Goal: Check status

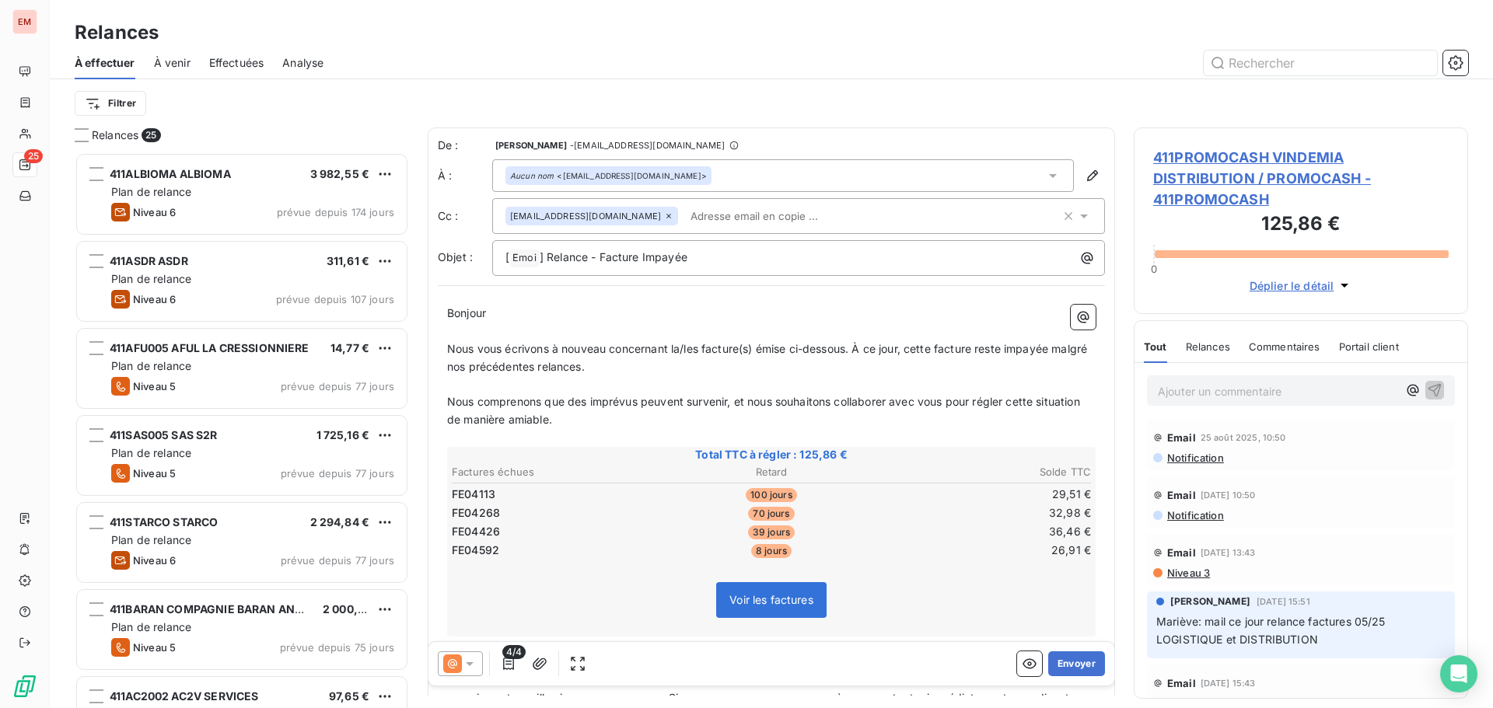
click at [582, 382] on p "﻿" at bounding box center [771, 385] width 648 height 18
click at [470, 661] on icon at bounding box center [470, 664] width 16 height 16
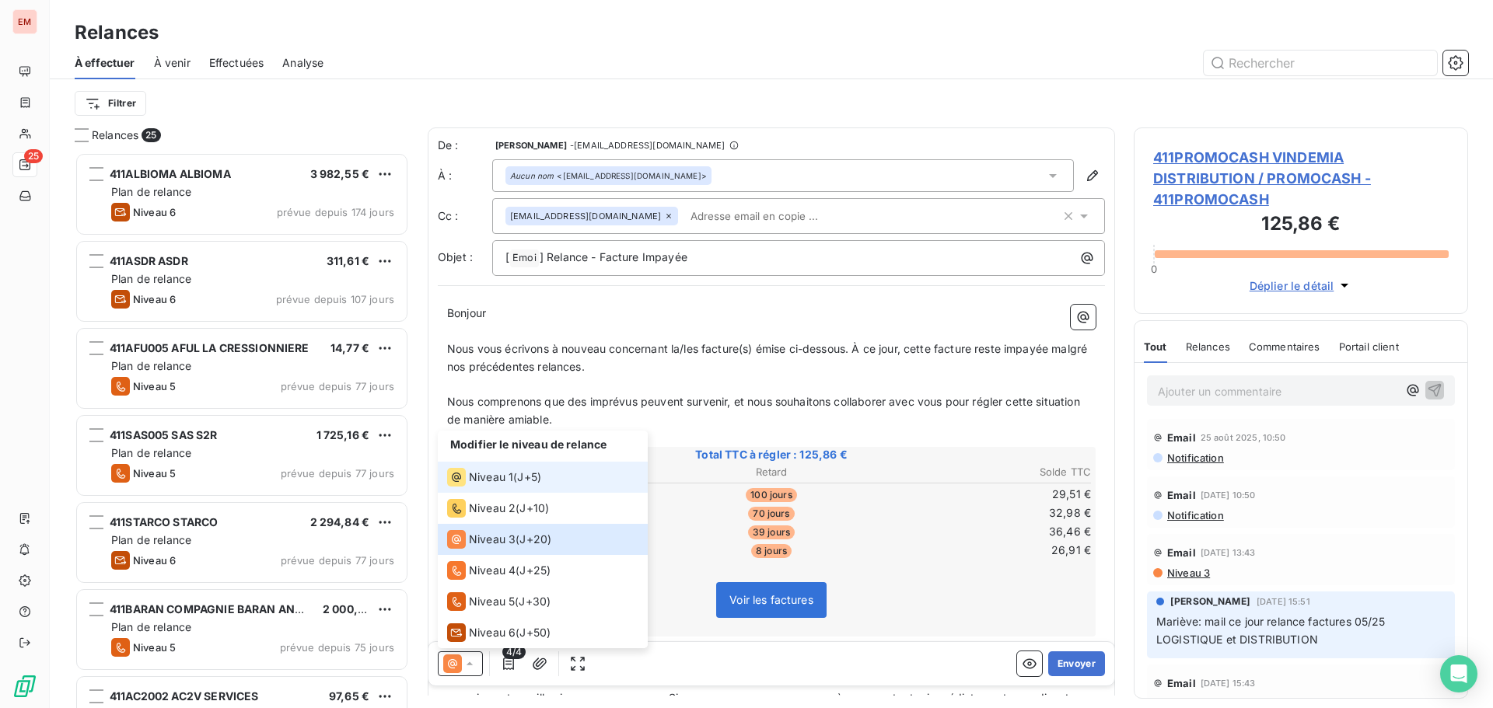
click at [489, 487] on li "Niveau 1 ( J+5 )" at bounding box center [543, 477] width 210 height 31
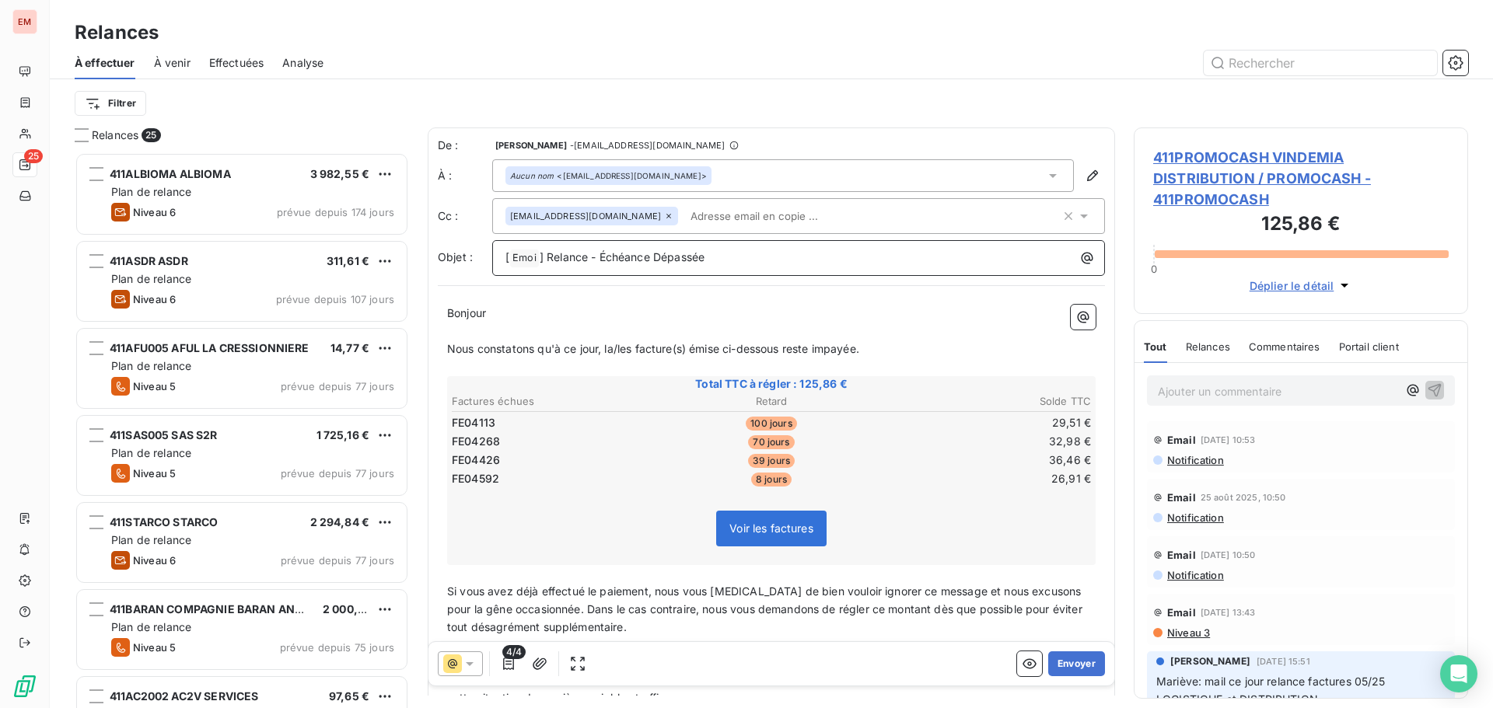
click at [753, 260] on p "[ Emoi ﻿ ] Relance - Échéance Dépassée" at bounding box center [802, 258] width 594 height 19
drag, startPoint x: 752, startPoint y: 262, endPoint x: 424, endPoint y: 229, distance: 329.8
click at [424, 229] on div "Relances 25 411ALBIOMA ALBIOMA 3 982,55 € Plan de relance Niveau 6 prévue depui…" at bounding box center [771, 417] width 1443 height 581
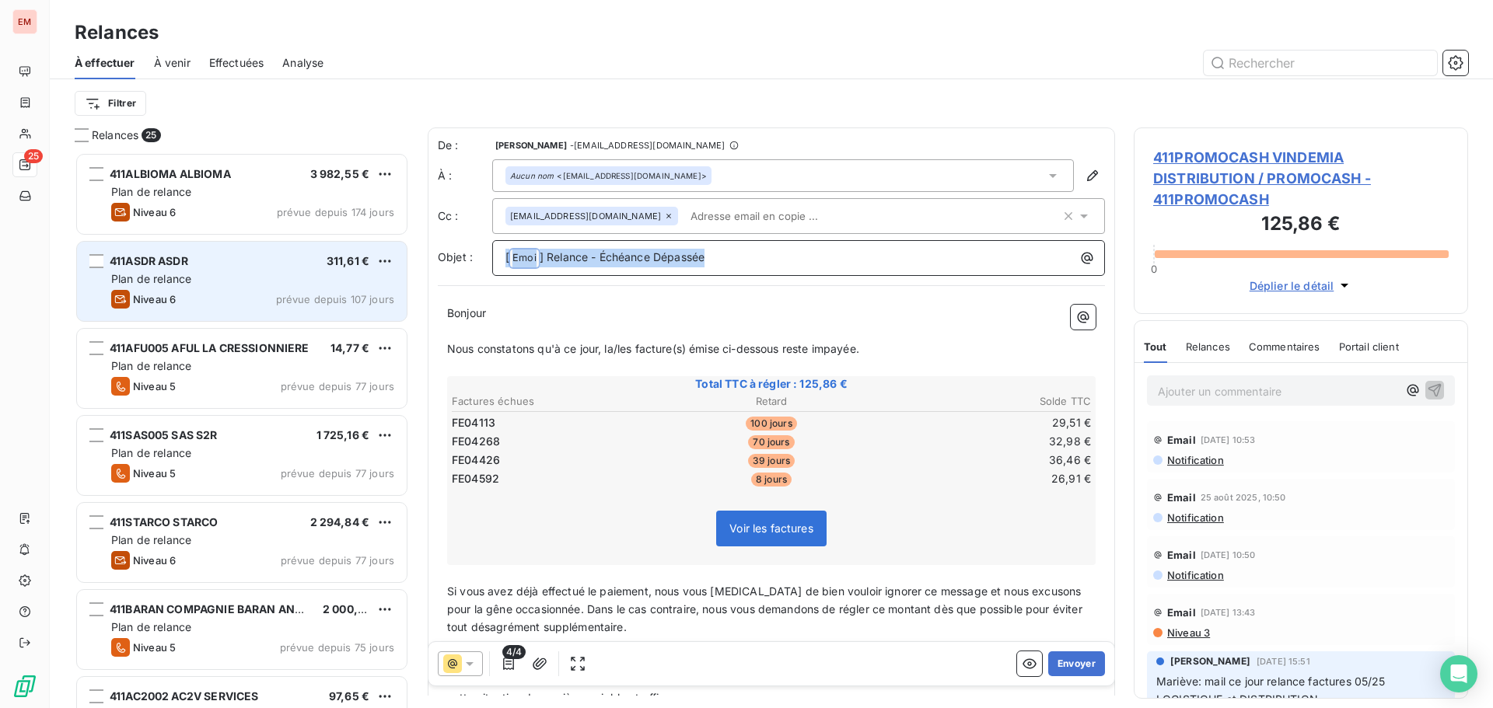
copy p "[ Emoi ﻿ ] Relance - Échéance Dépassée"
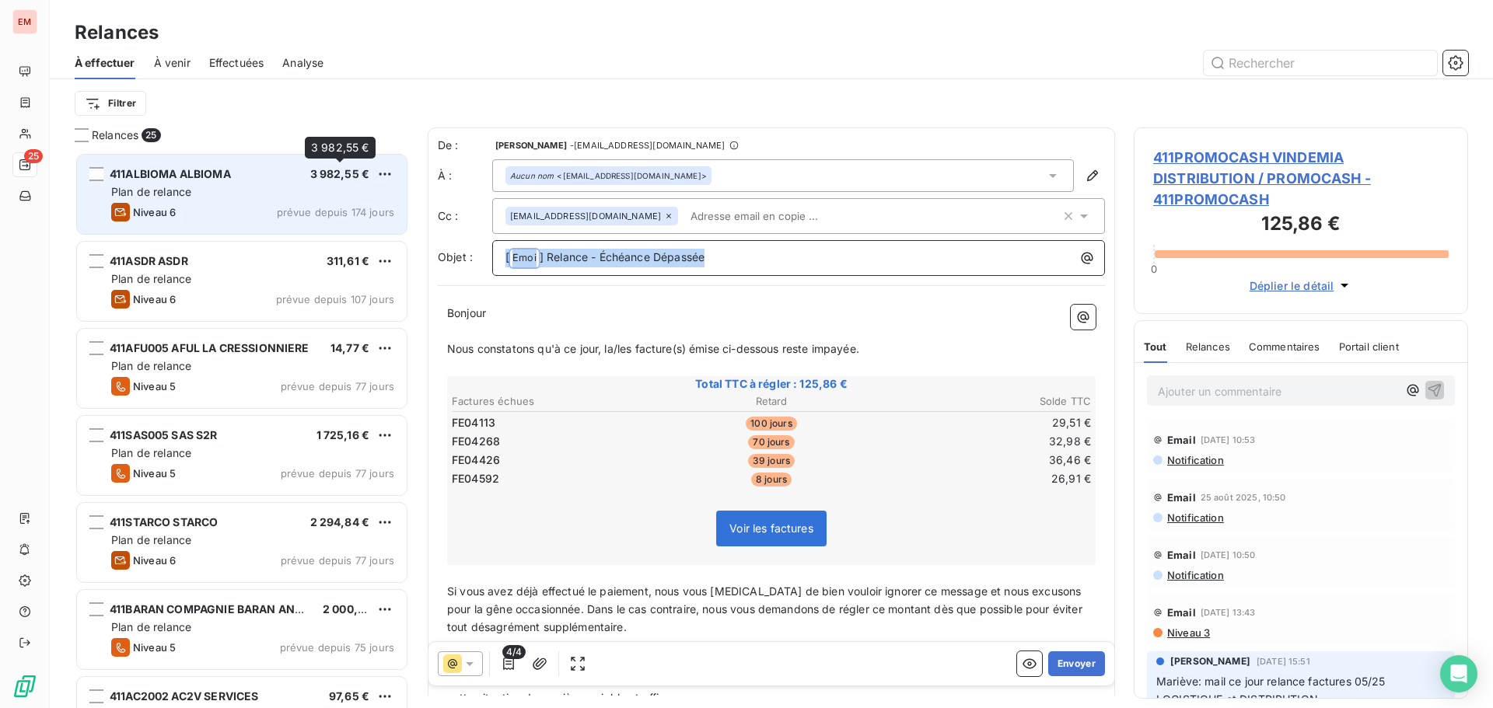
copy p "[ Emoi ﻿ ] Relance - Échéance Dépassée"
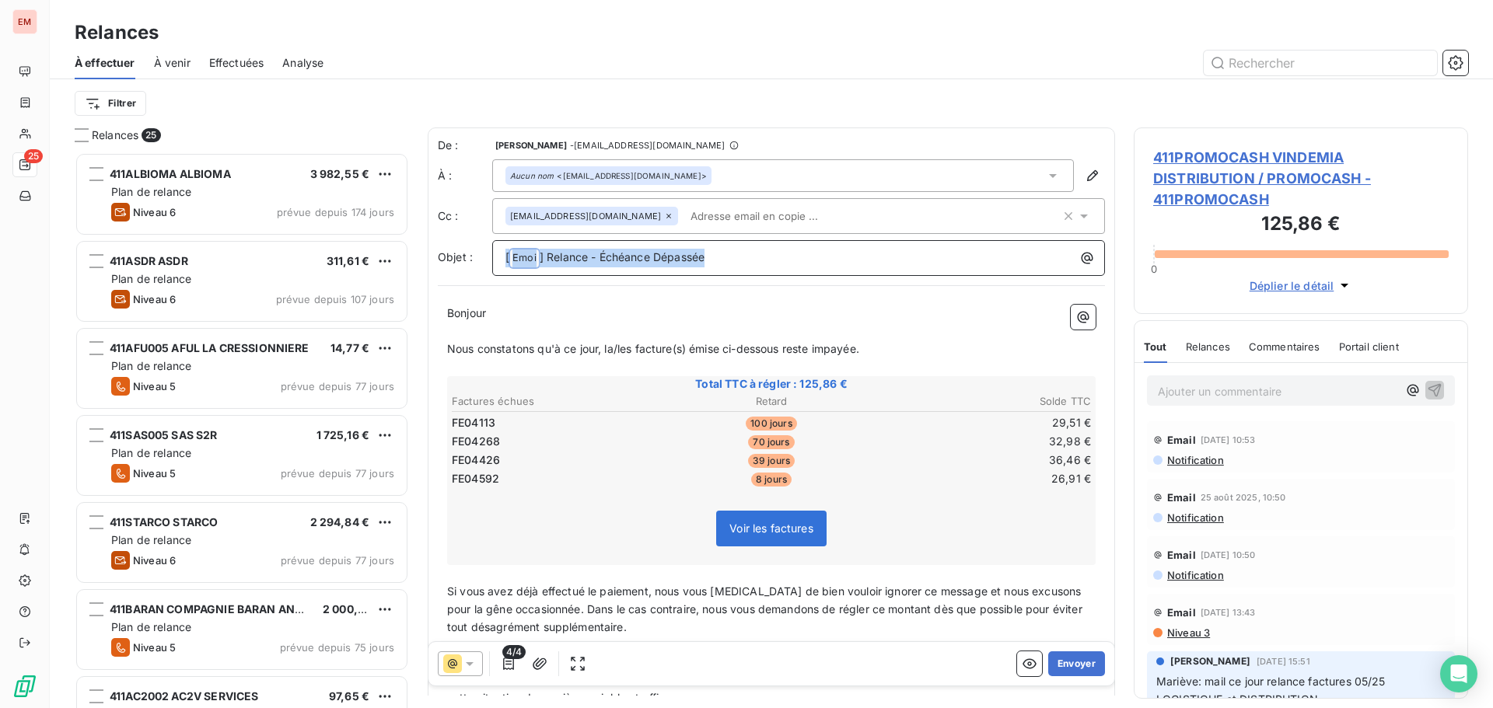
click at [698, 264] on p "[ Emoi ﻿ ] Relance - Échéance Dépassée" at bounding box center [802, 258] width 594 height 19
drag, startPoint x: 718, startPoint y: 260, endPoint x: 539, endPoint y: 259, distance: 179.6
click at [539, 259] on p "[ Emoi ﻿ ] Relance - Échéance Dépassée" at bounding box center [802, 258] width 594 height 19
copy span "] Relance - Échéance Dépassée"
drag, startPoint x: 617, startPoint y: 341, endPoint x: 844, endPoint y: 353, distance: 227.3
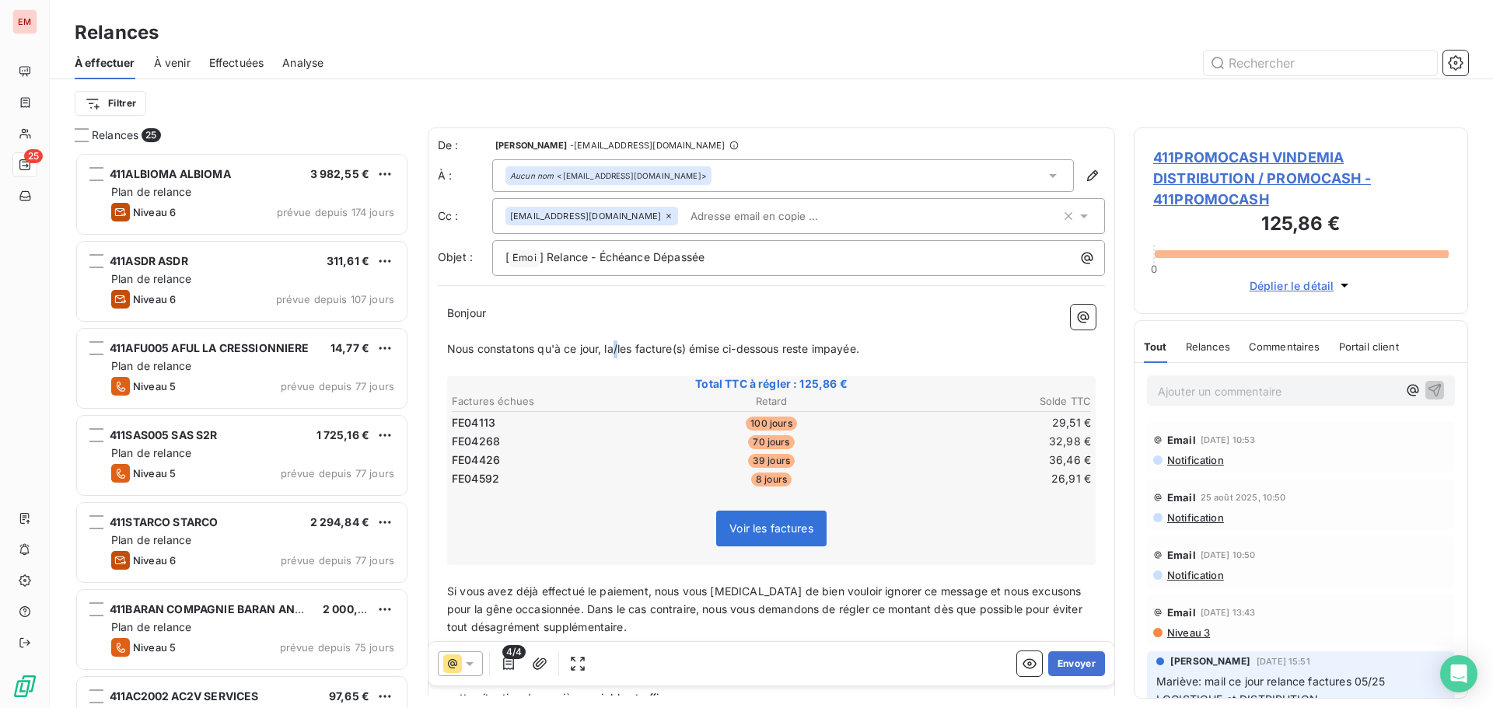
click at [627, 345] on span "Nous constatons qu'à ce jour, la/les facture(s) émise ci-dessous reste impayée." at bounding box center [653, 348] width 412 height 13
drag, startPoint x: 901, startPoint y: 344, endPoint x: 441, endPoint y: 311, distance: 461.4
click at [441, 311] on div "Bonjour ﻿ ﻿ ﻿ ﻿ Nous constatons qu'à ce jour, la/les facture(s) émise ci-dessou…" at bounding box center [771, 612] width 667 height 635
copy div "Bonjour ﻿ ﻿ ﻿ ﻿ Nous constatons qu'à ce jour, la/les facture(s) émise ci-dessou…"
drag, startPoint x: 546, startPoint y: 480, endPoint x: 592, endPoint y: 591, distance: 119.8
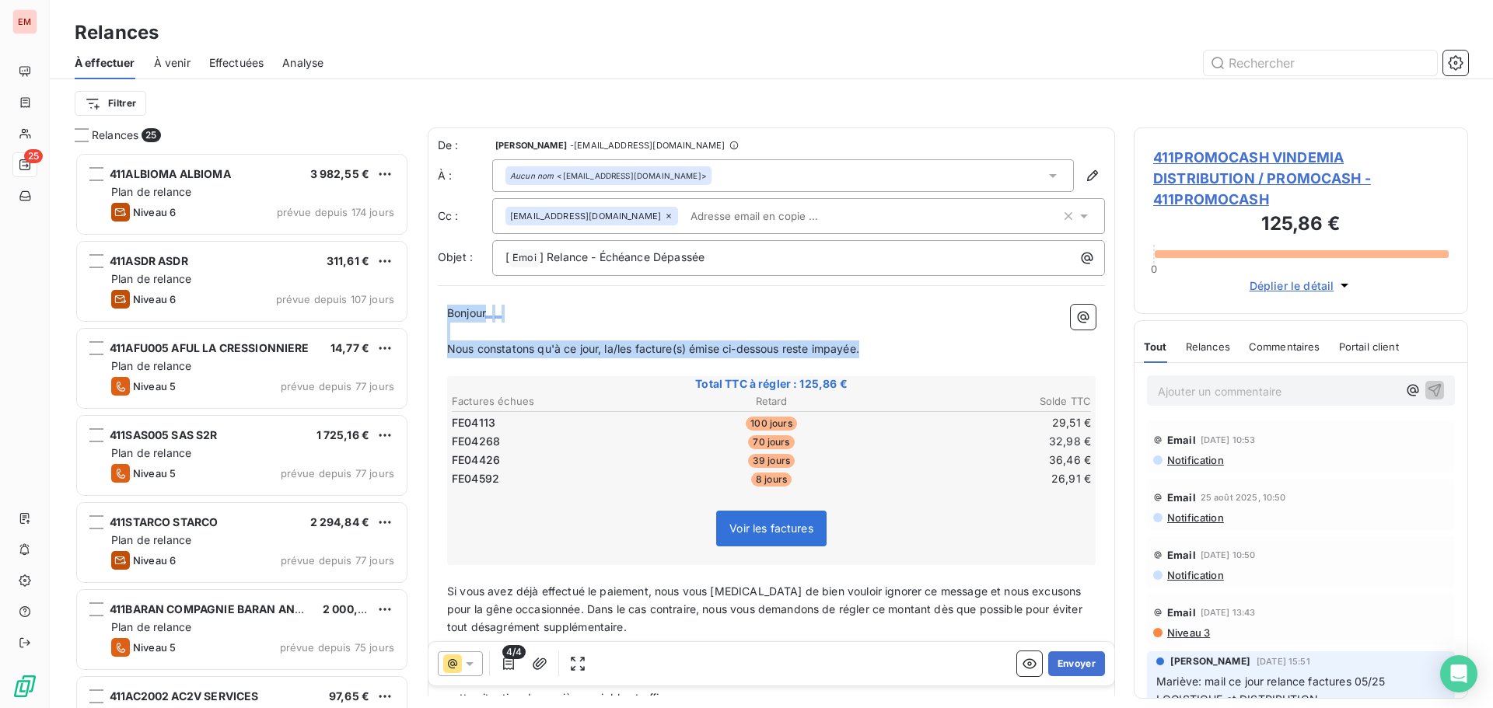
click at [546, 480] on td "FE04592" at bounding box center [557, 478] width 212 height 17
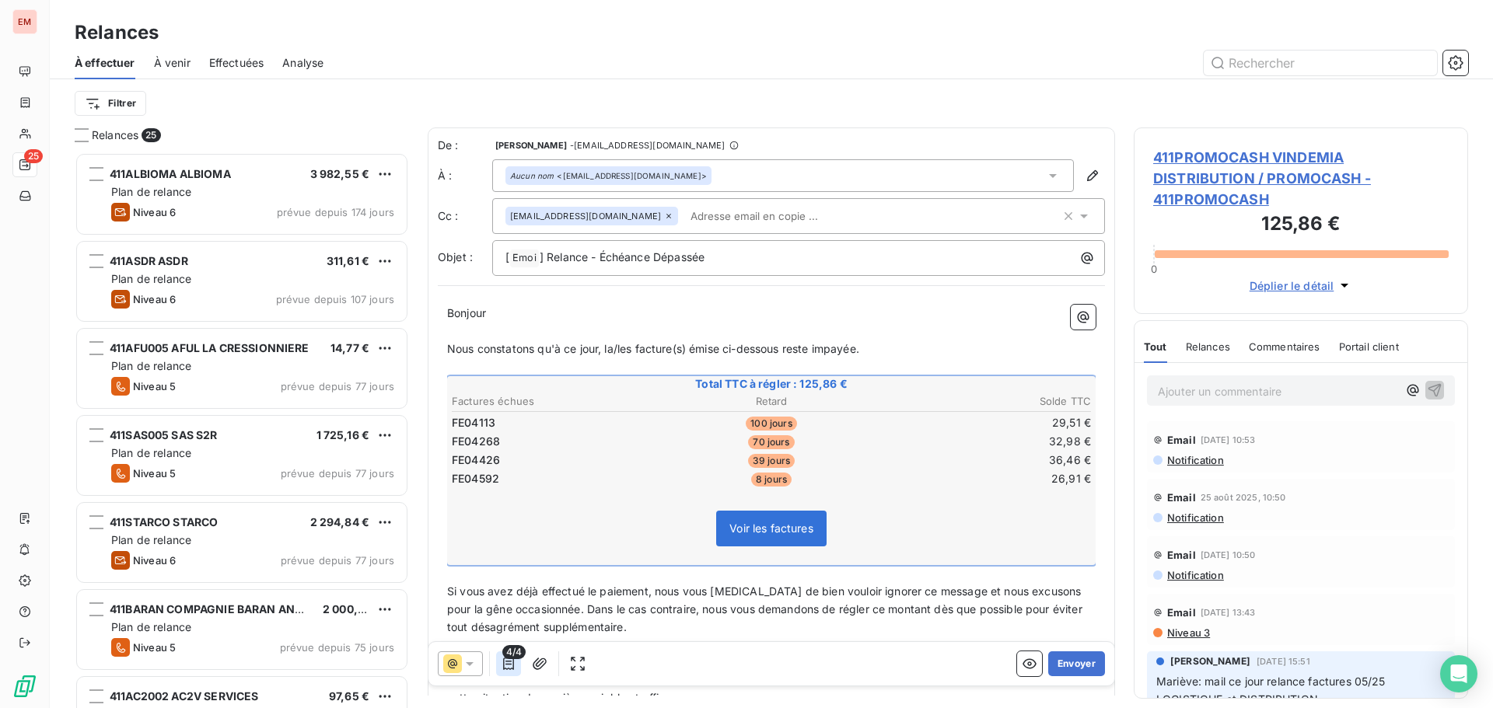
click at [512, 664] on icon "button" at bounding box center [509, 664] width 16 height 16
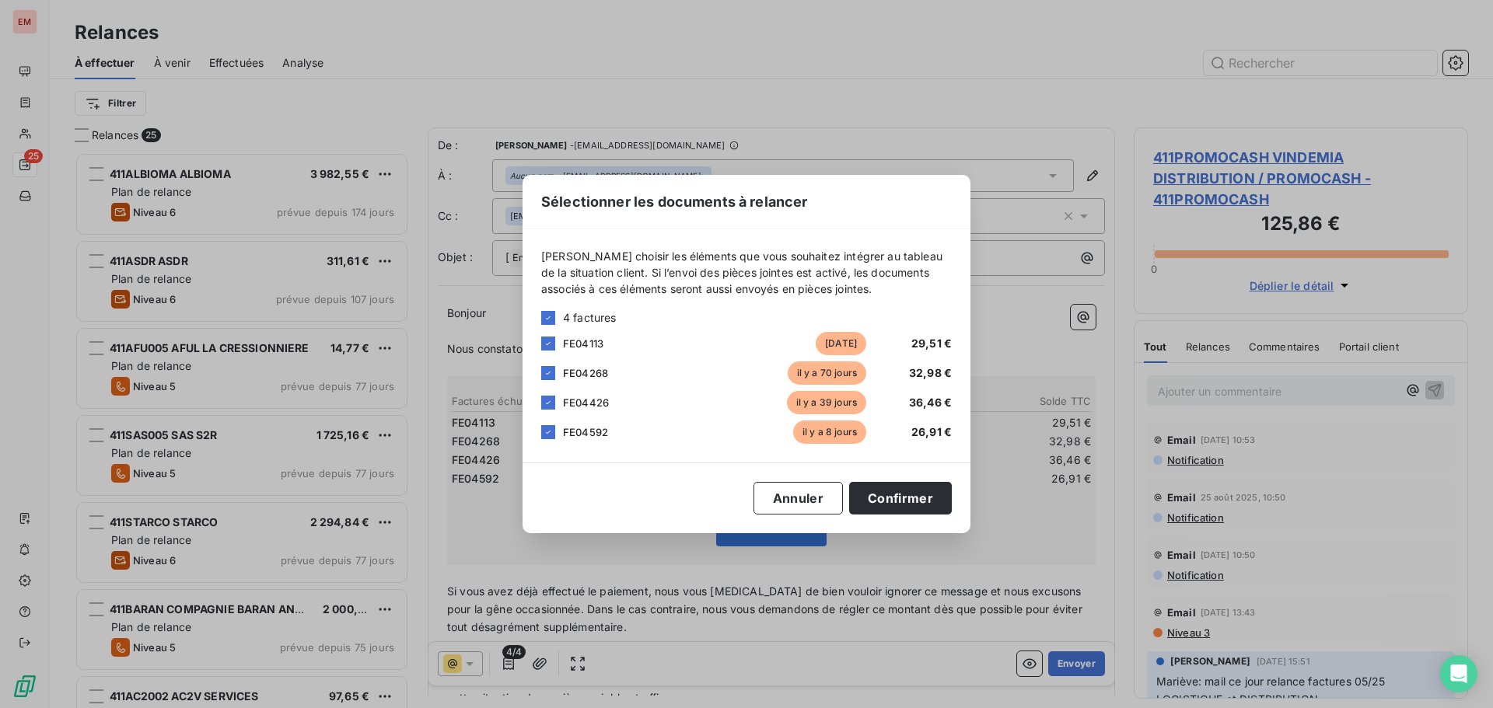
click at [588, 434] on span "FE04592" at bounding box center [585, 432] width 45 height 12
click at [554, 435] on div at bounding box center [548, 432] width 14 height 14
click at [908, 493] on button "Confirmer" at bounding box center [900, 498] width 103 height 33
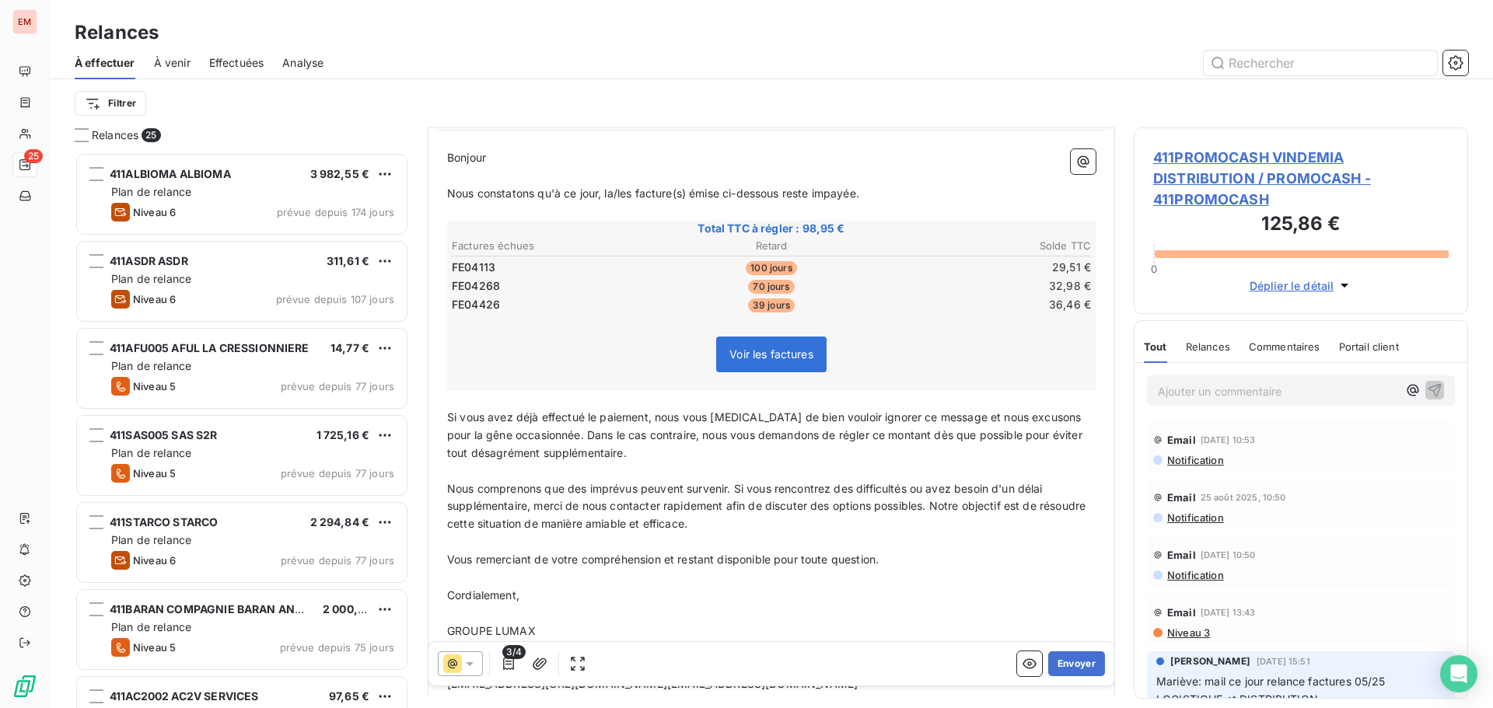
scroll to position [79, 0]
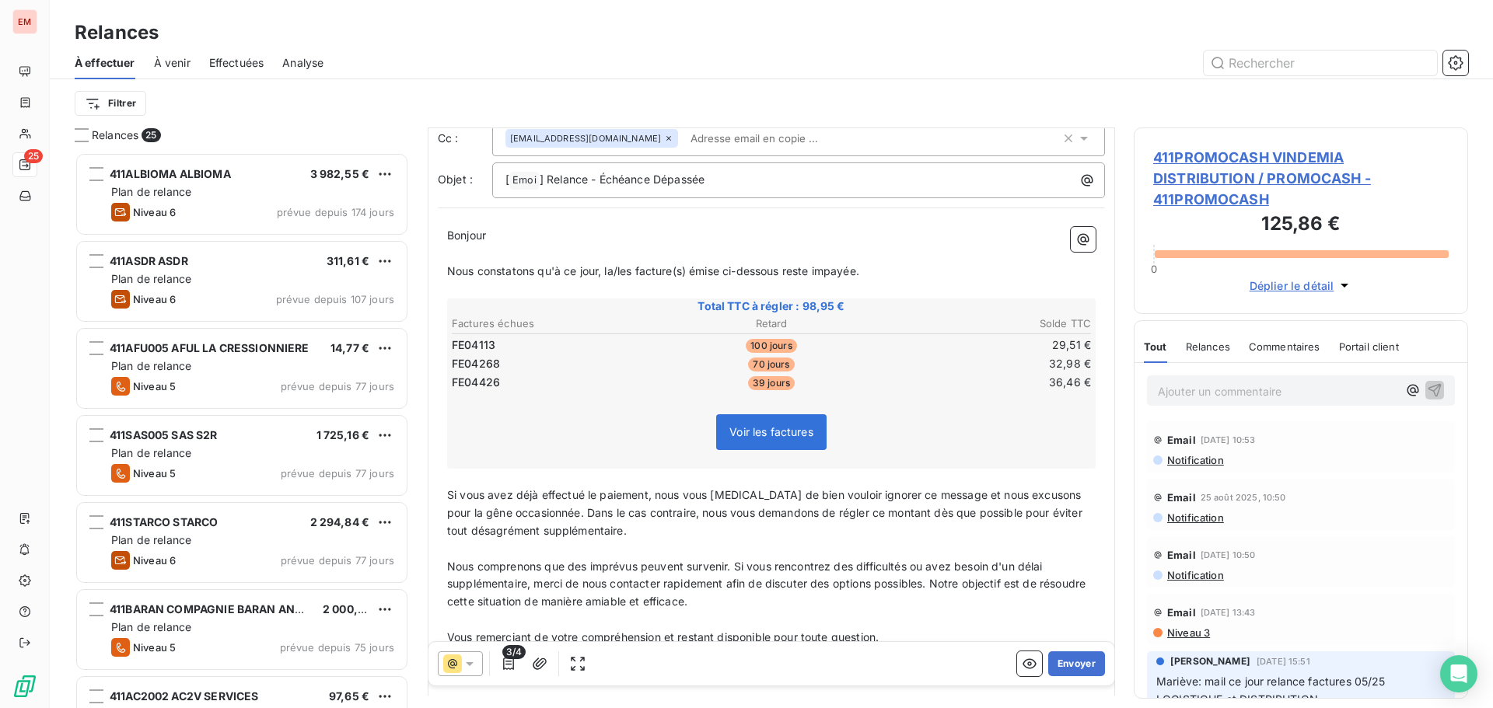
drag, startPoint x: 793, startPoint y: 340, endPoint x: 785, endPoint y: 342, distance: 7.9
click at [794, 341] on td "100 jours" at bounding box center [771, 345] width 212 height 17
click at [777, 340] on span "100 jours" at bounding box center [771, 346] width 51 height 14
click at [769, 348] on span "100 jours" at bounding box center [771, 346] width 51 height 14
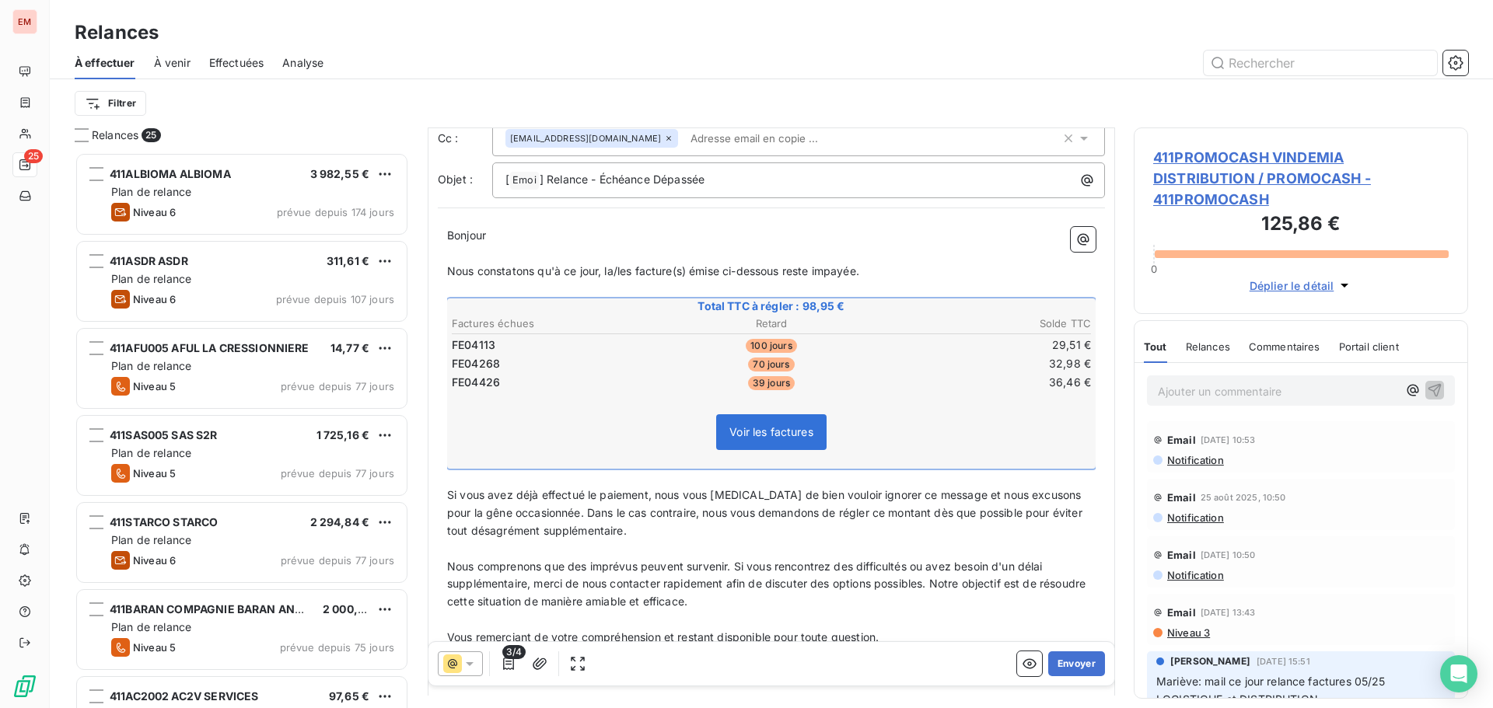
click at [760, 349] on span "100 jours" at bounding box center [771, 346] width 51 height 14
click at [809, 335] on table "Factures échues Retard Solde TTC FE04113 100 jours 29,51 € FE04268 70 jours 32,…" at bounding box center [771, 353] width 644 height 79
click at [480, 289] on p "﻿" at bounding box center [771, 290] width 648 height 18
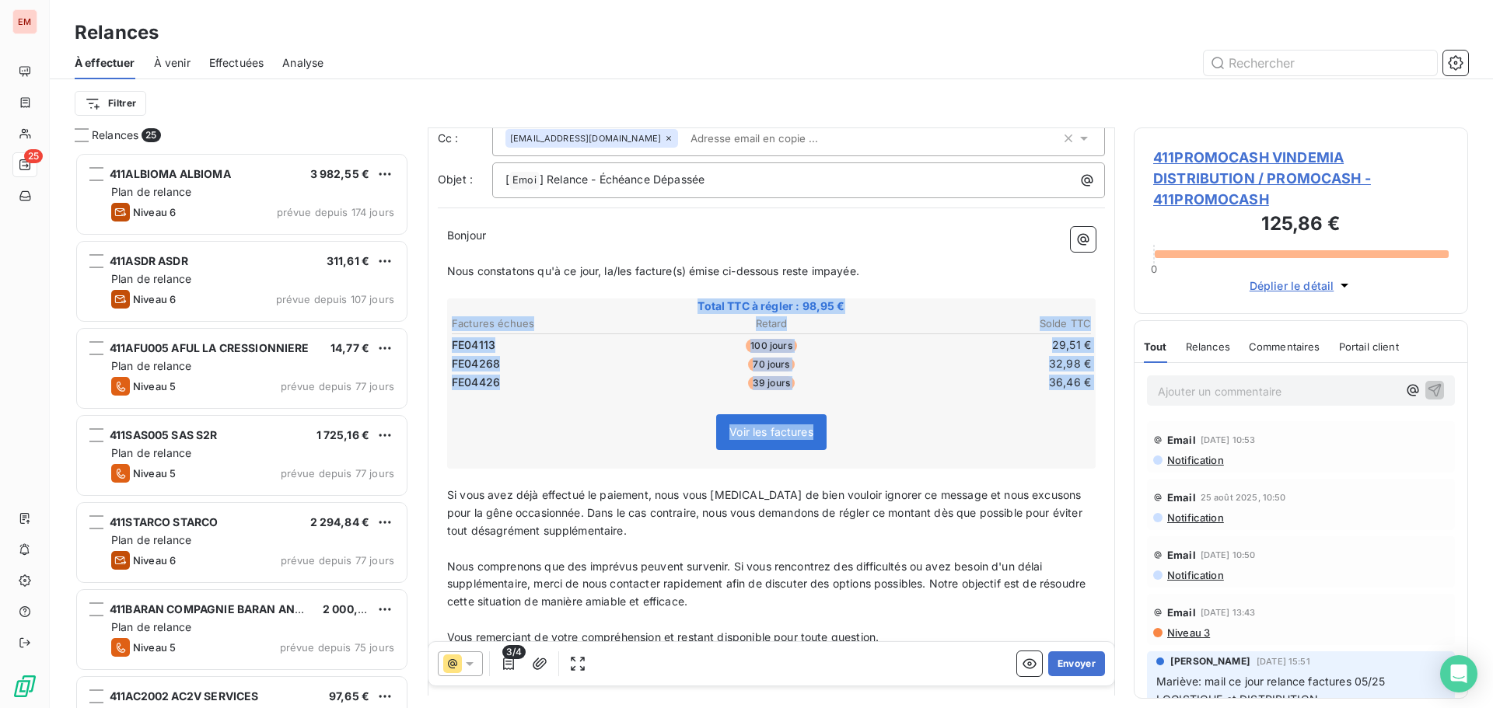
drag, startPoint x: 474, startPoint y: 299, endPoint x: 657, endPoint y: 475, distance: 253.5
click at [657, 475] on div "Bonjour ﻿ ﻿ ﻿ ﻿ Nous constatons qu'à ce jour, la/les facture(s) émise ci-dessou…" at bounding box center [771, 526] width 648 height 598
copy div "Total TTC à régler : 98,95 € Factures échues Retard Solde TTC FE04113 100 jours…"
drag, startPoint x: 626, startPoint y: 532, endPoint x: 681, endPoint y: 321, distance: 217.8
click at [627, 530] on p "Si vous avez déjà effectué le paiement, nous vous [MEDICAL_DATA] de bien vouloi…" at bounding box center [771, 514] width 648 height 54
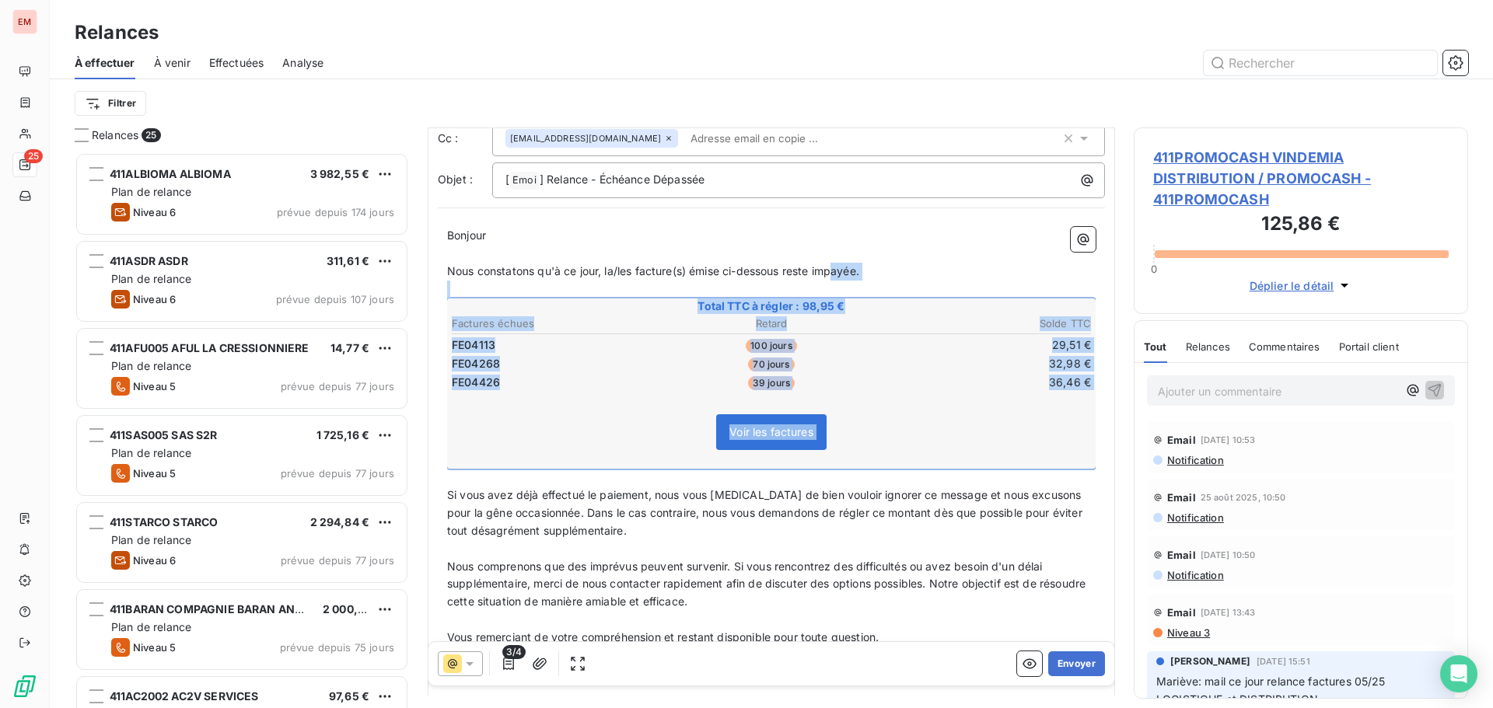
drag, startPoint x: 836, startPoint y: 272, endPoint x: 782, endPoint y: 419, distance: 156.7
click at [850, 473] on div "Bonjour ﻿ ﻿ ﻿ ﻿ Nous constatons qu'à ce jour, la/les facture(s) émise ci-dessou…" at bounding box center [771, 526] width 648 height 598
copy div "ayée. ﻿ Total TTC à régler : 98,95 € Factures échues Retard Solde TTC FE04113 1…"
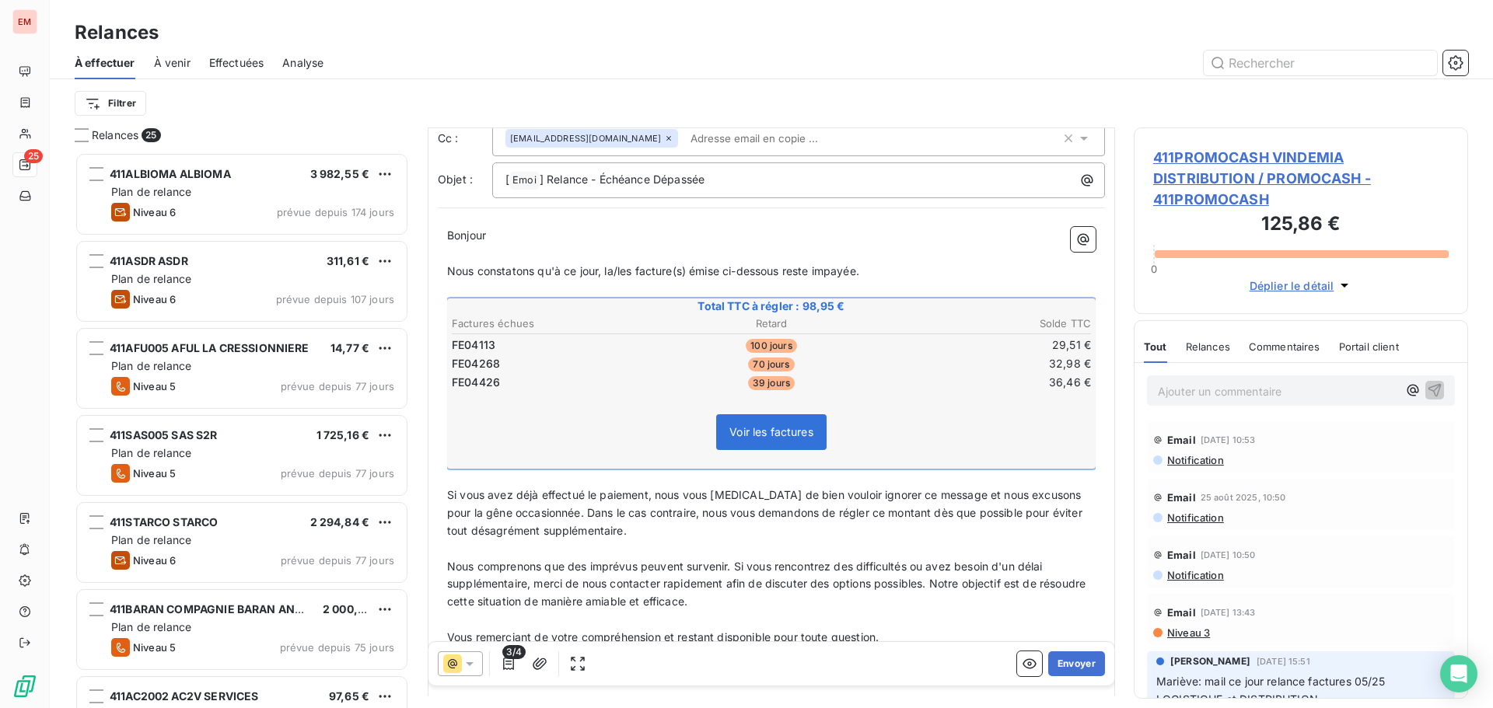
click at [667, 567] on span "Nous comprenons que des imprévus peuvent survenir. Si vous rencontrez des diffi…" at bounding box center [767, 584] width 641 height 49
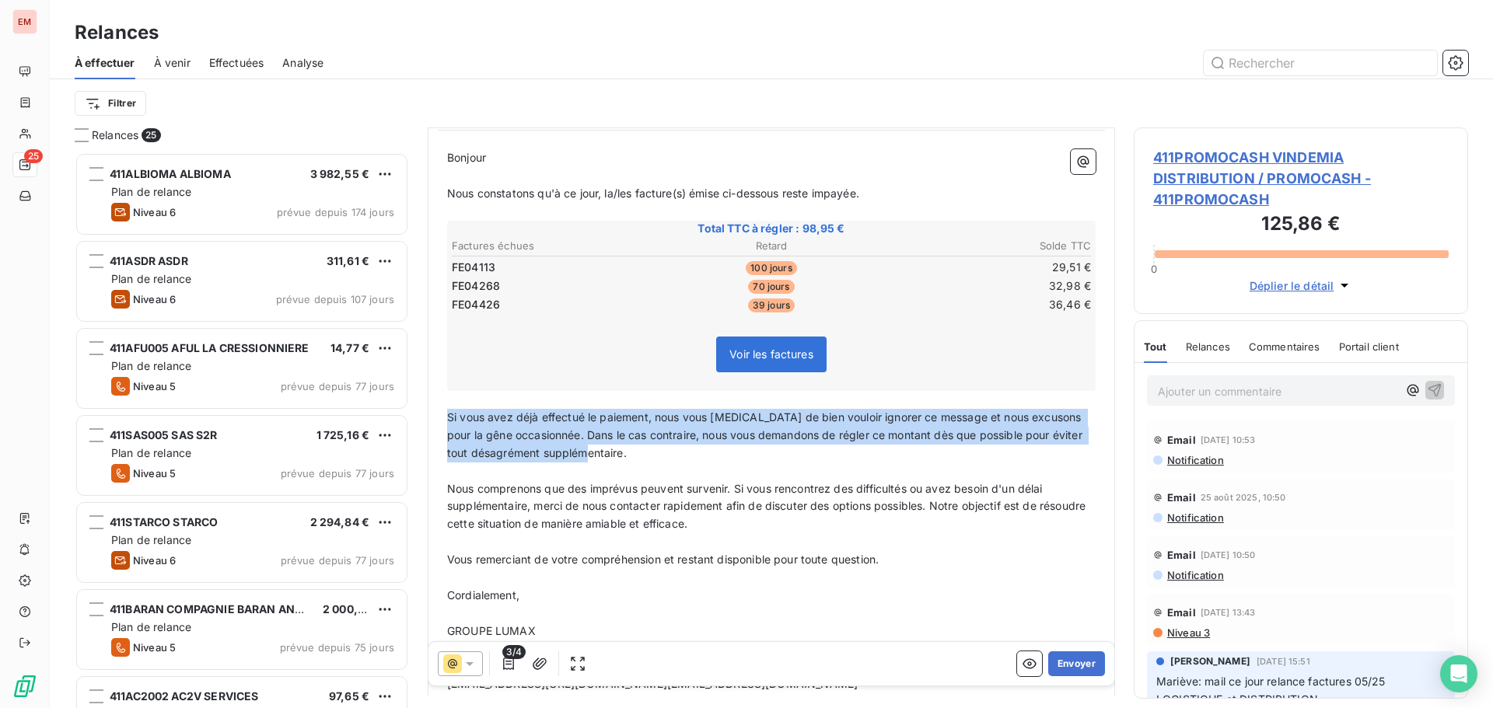
drag, startPoint x: 448, startPoint y: 416, endPoint x: 611, endPoint y: 454, distance: 167.6
click at [611, 454] on p "Si vous avez déjà effectué le paiement, nous vous [MEDICAL_DATA] de bien vouloi…" at bounding box center [771, 436] width 648 height 54
copy span "Si vous avez déjà effectué le paiement, nous vous [MEDICAL_DATA] de bien vouloi…"
drag, startPoint x: 531, startPoint y: 546, endPoint x: 723, endPoint y: 522, distance: 193.6
click at [543, 541] on p "﻿" at bounding box center [771, 542] width 648 height 18
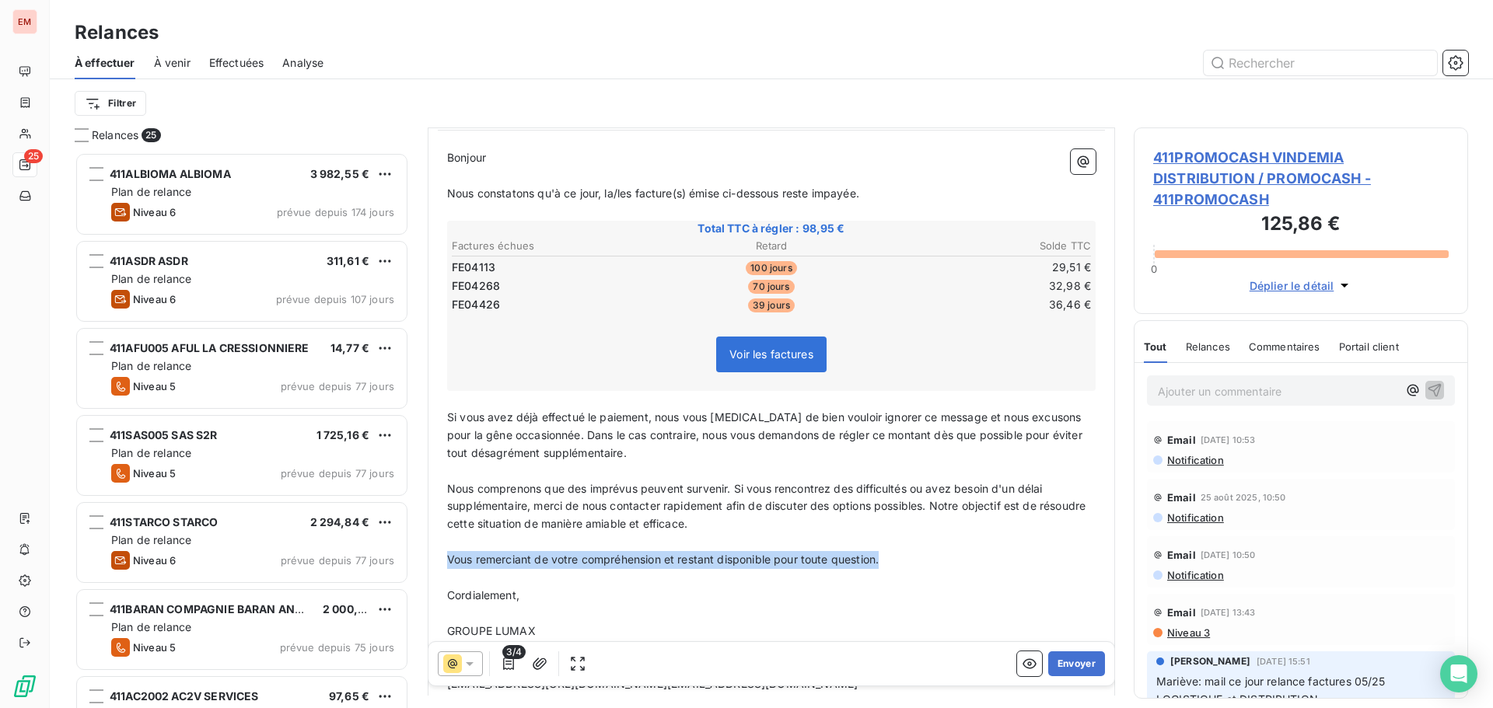
drag, startPoint x: 830, startPoint y: 581, endPoint x: 444, endPoint y: 558, distance: 387.1
click at [444, 558] on div "Bonjour ﻿ ﻿ ﻿ ﻿ Nous constatons qu'à ce jour, la/les facture(s) émise ci-dessou…" at bounding box center [771, 448] width 667 height 616
copy span "Vous remerciant de votre compréhension et restant disponible pour toute questio…"
